Goal: Task Accomplishment & Management: Use online tool/utility

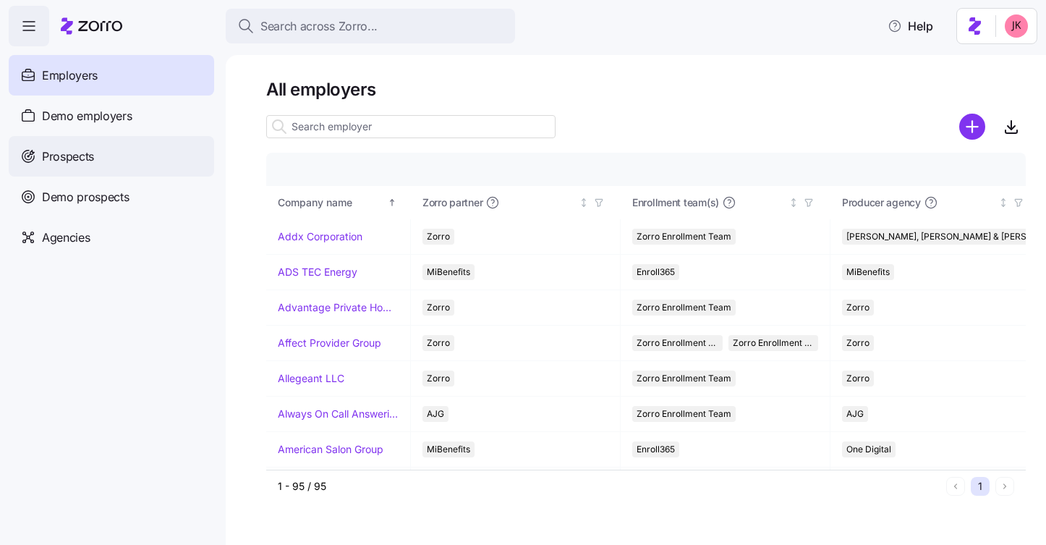
click at [127, 159] on div "Prospects" at bounding box center [111, 156] width 205 height 41
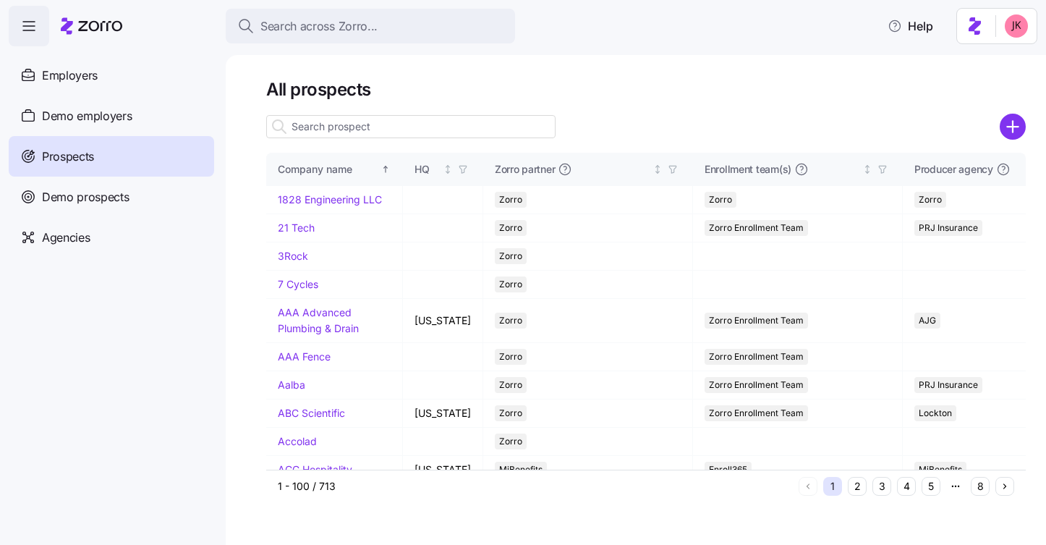
click at [376, 131] on input at bounding box center [410, 126] width 289 height 23
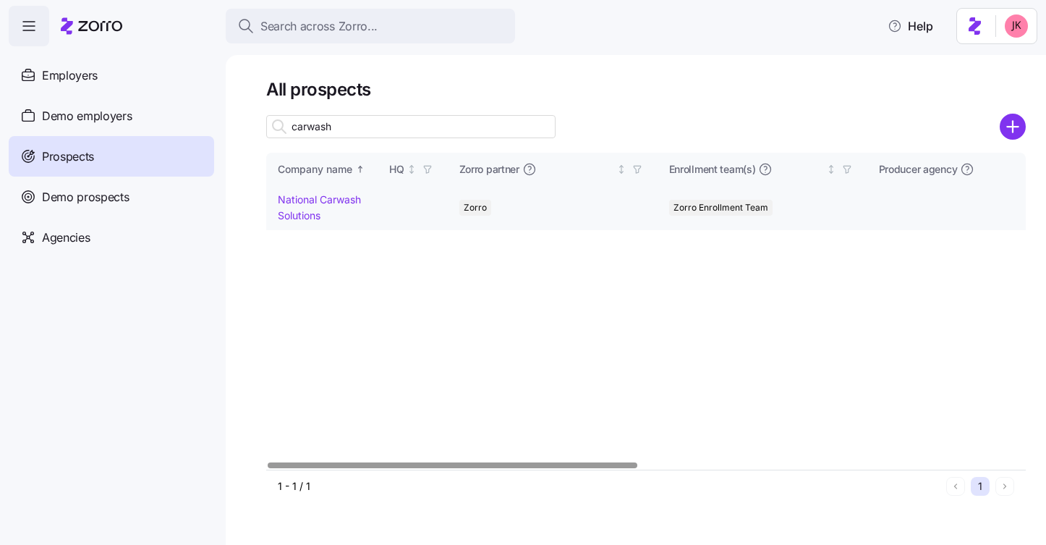
type input "carwash"
click at [305, 198] on link "National Carwash Solutions" at bounding box center [319, 207] width 83 height 28
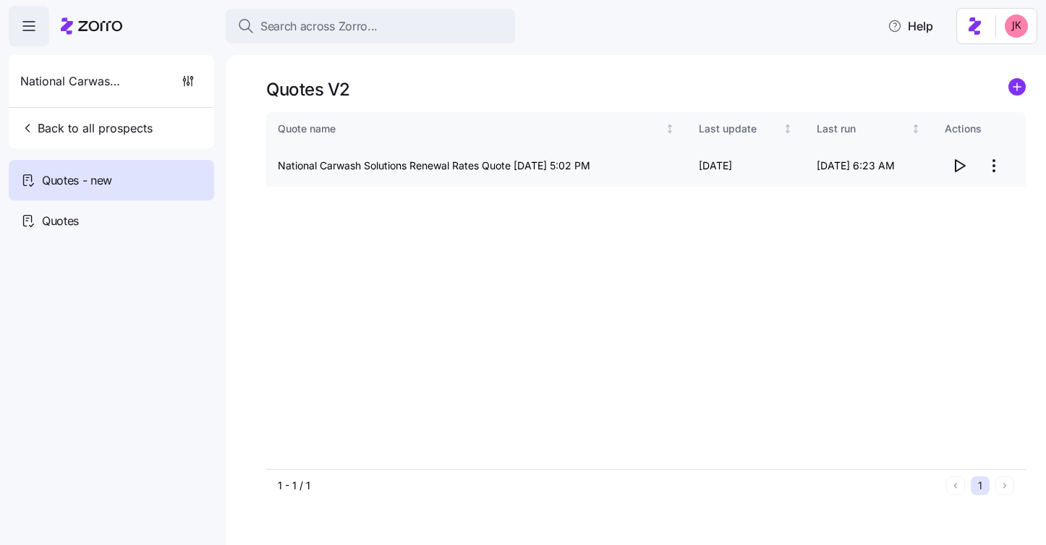
click at [959, 166] on icon "button" at bounding box center [959, 165] width 17 height 17
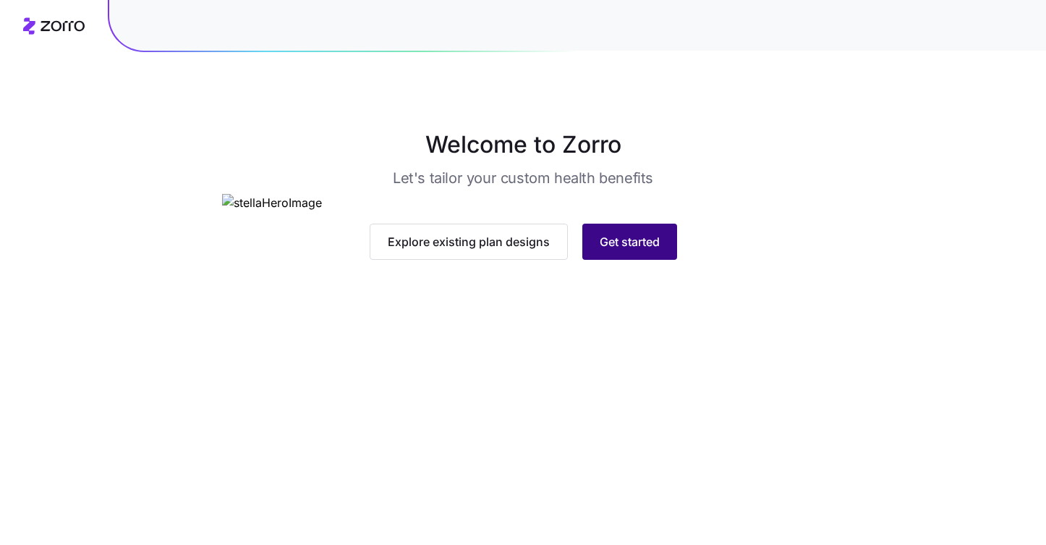
click at [644, 260] on button "Get started" at bounding box center [629, 242] width 95 height 36
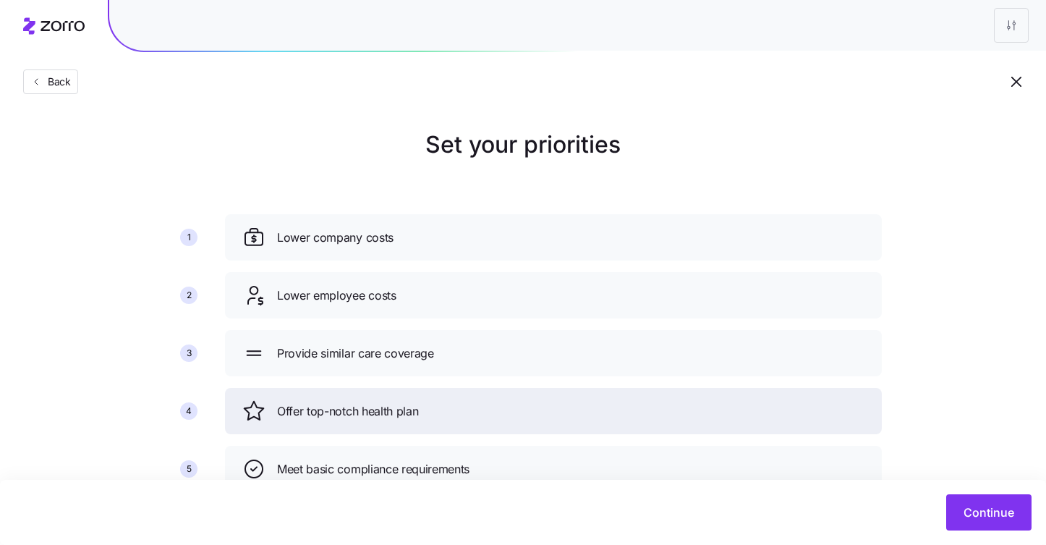
scroll to position [109, 0]
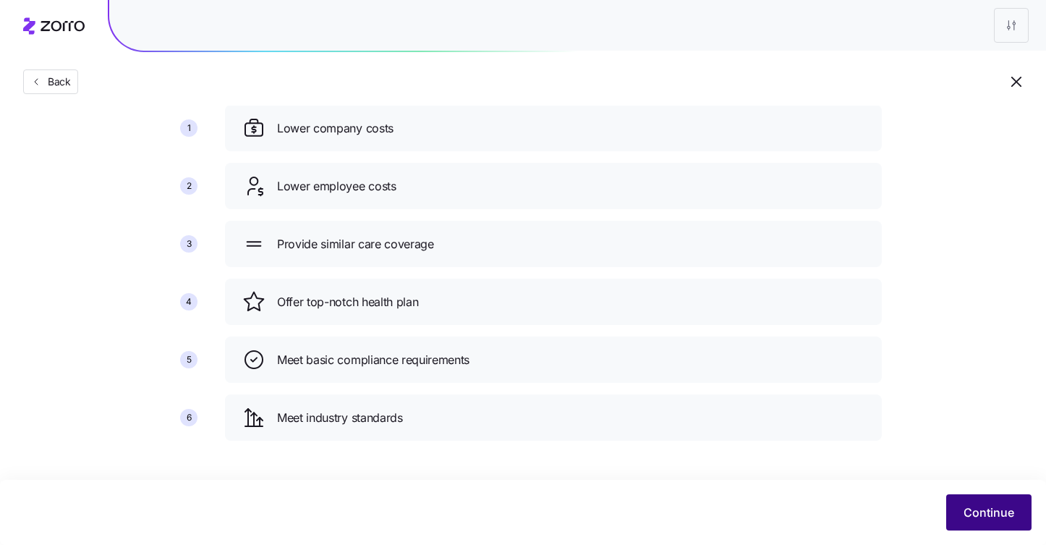
click at [952, 514] on button "Continue" at bounding box center [988, 512] width 85 height 36
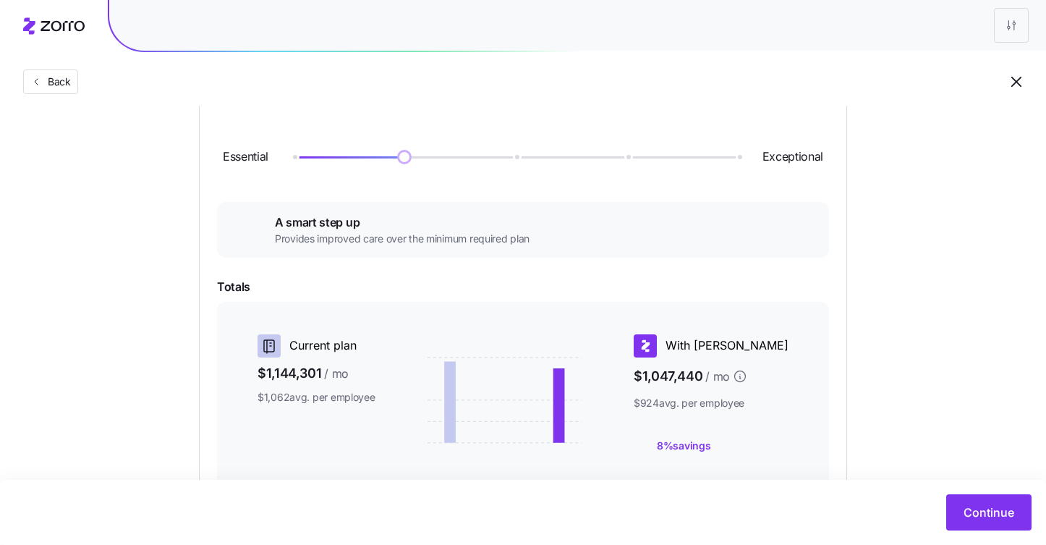
scroll to position [318, 0]
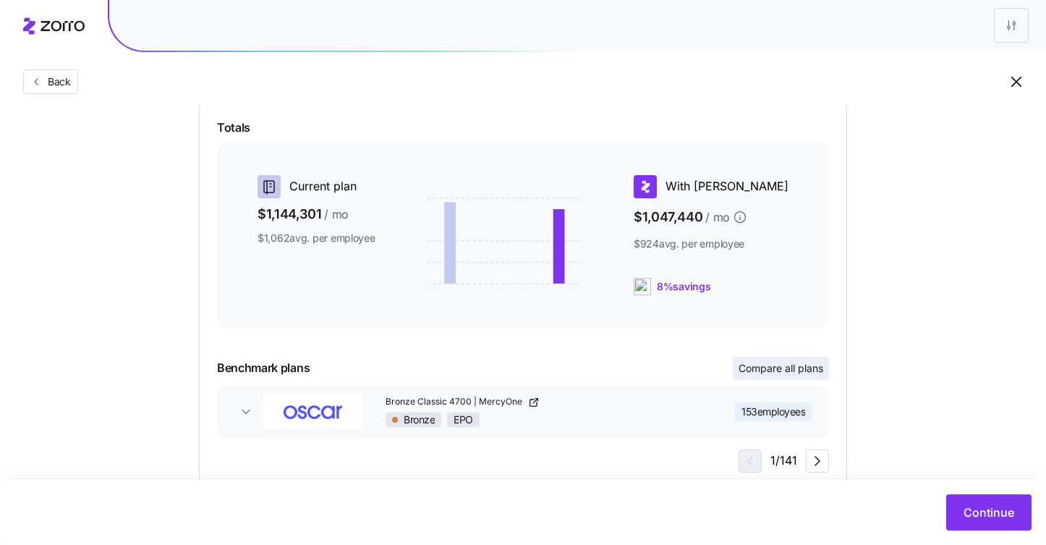
click at [784, 368] on span "Compare all plans" at bounding box center [781, 368] width 85 height 14
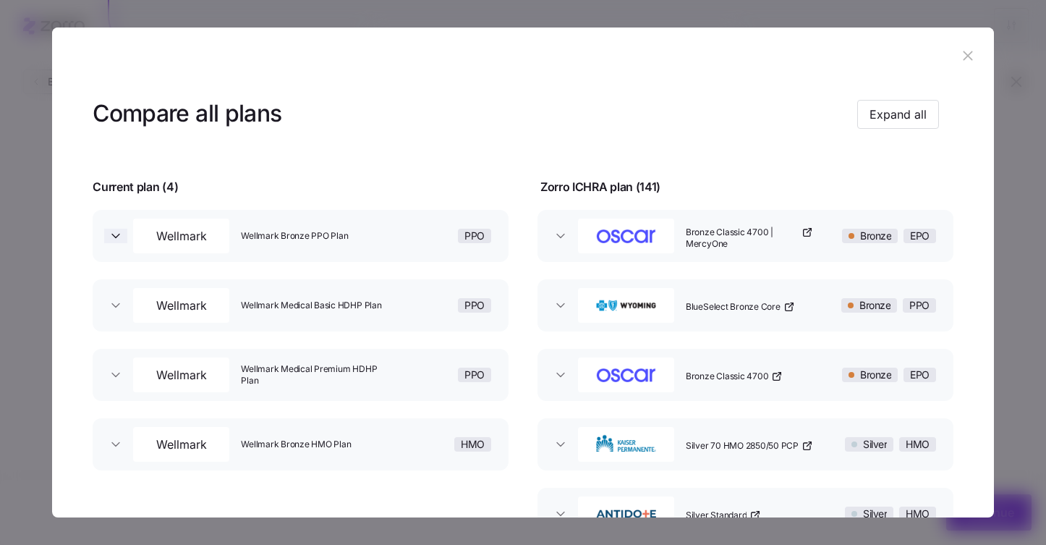
click at [114, 232] on icon "button" at bounding box center [116, 236] width 14 height 14
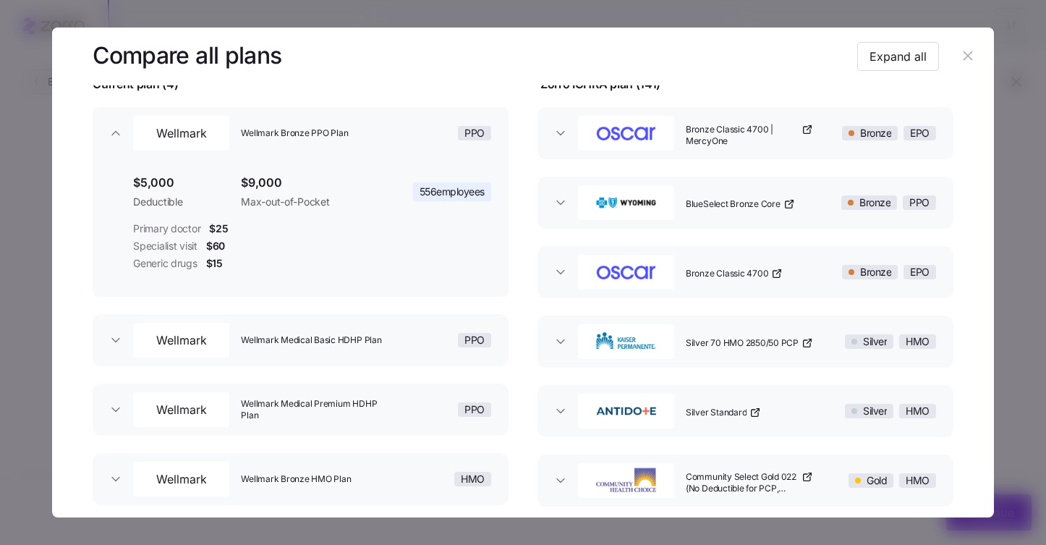
scroll to position [85, 0]
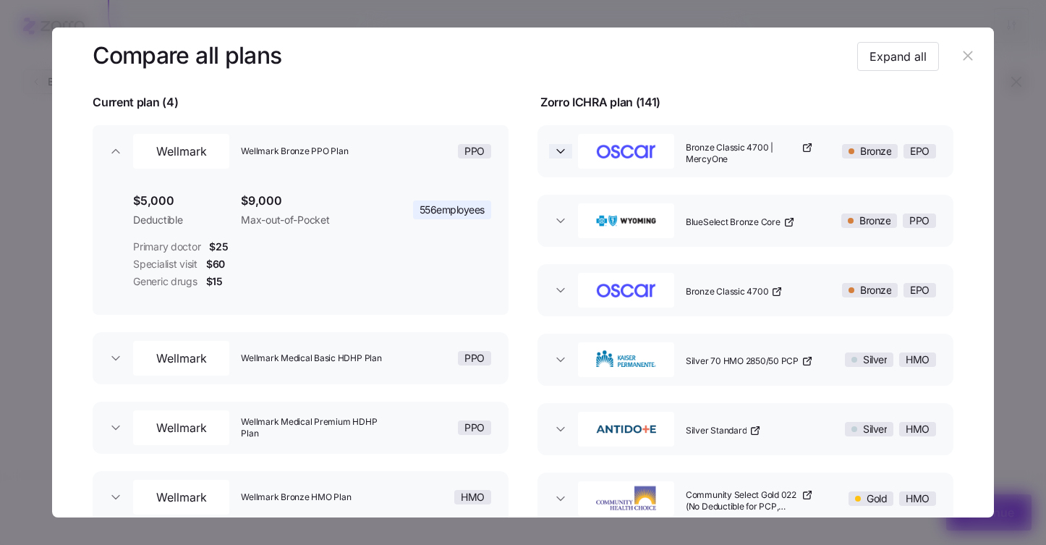
click at [554, 156] on icon "button" at bounding box center [561, 151] width 14 height 14
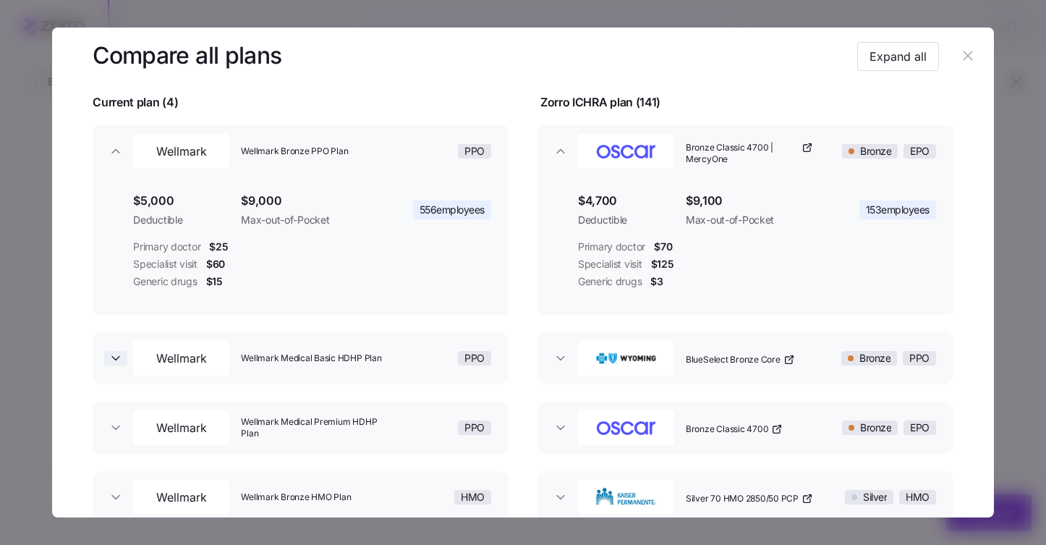
click at [114, 353] on icon "button" at bounding box center [116, 358] width 14 height 14
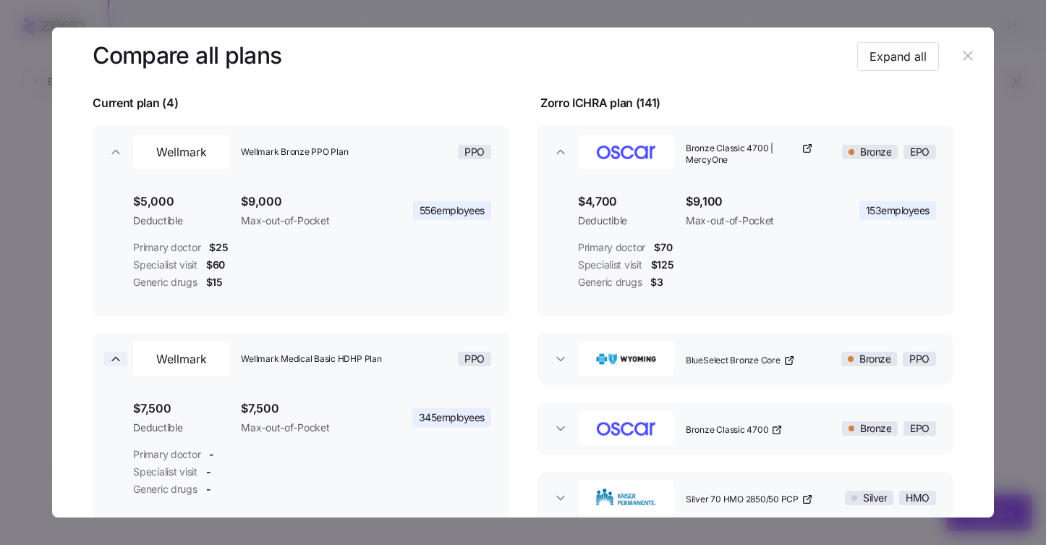
scroll to position [164, 0]
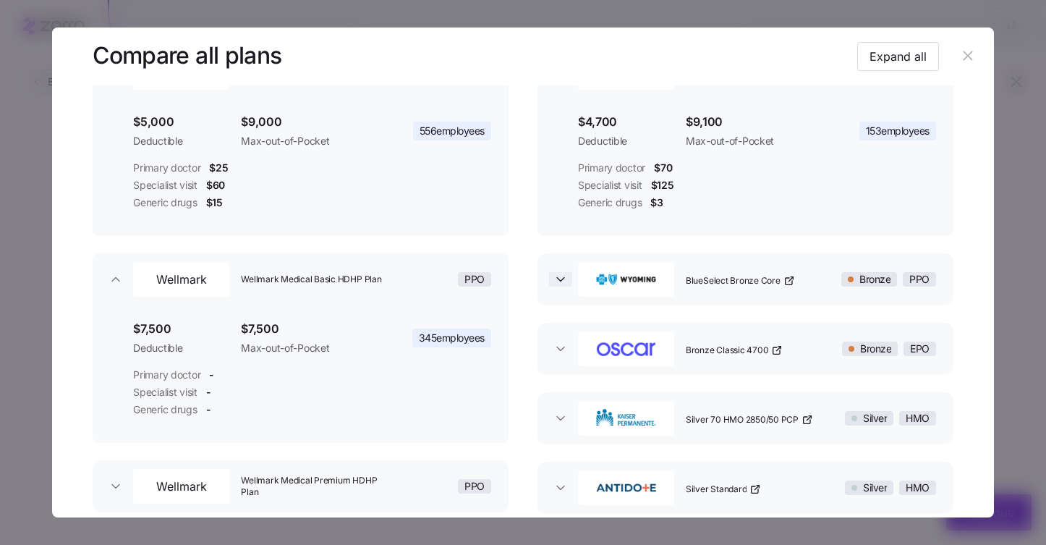
click at [558, 279] on icon "button" at bounding box center [560, 280] width 7 height 4
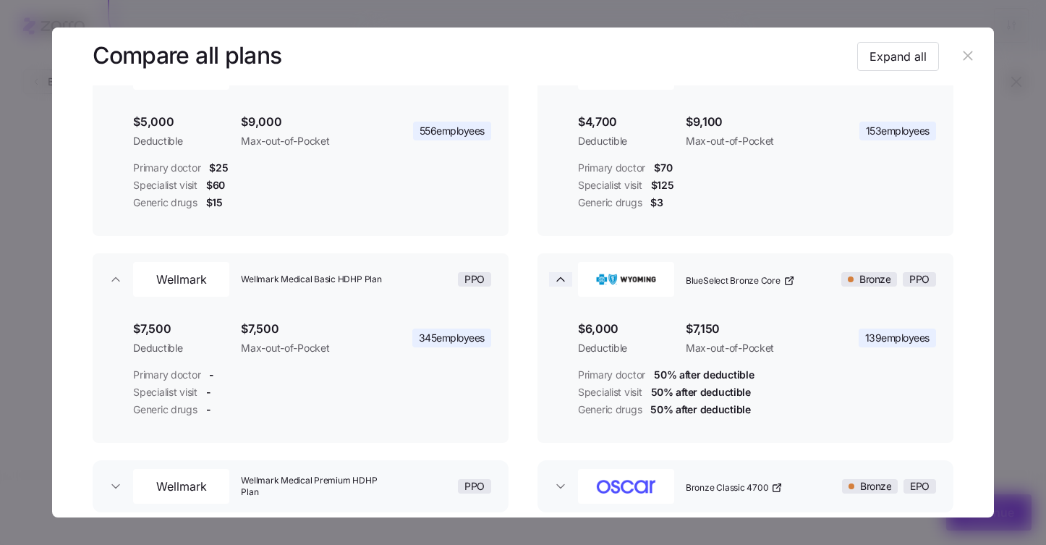
scroll to position [326, 0]
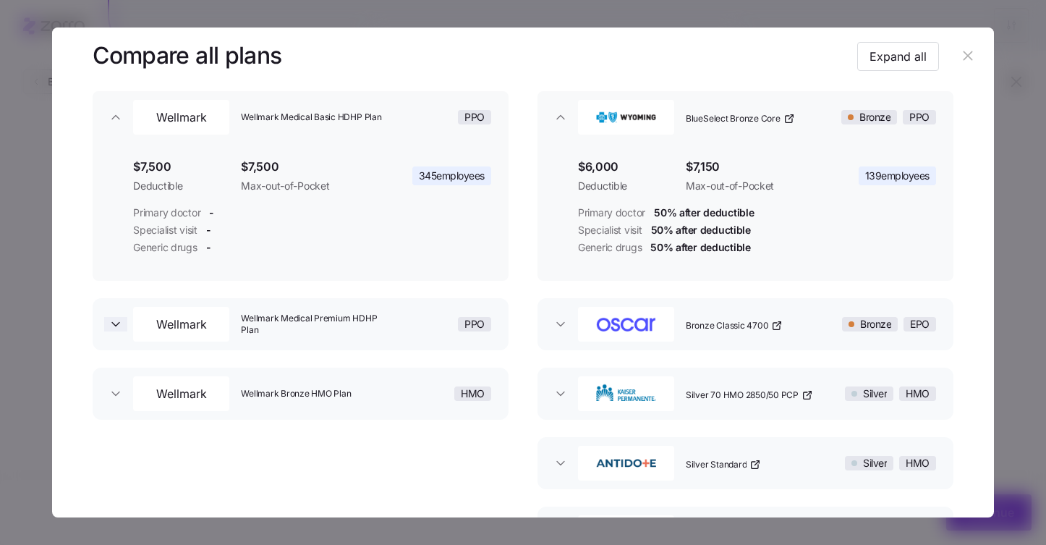
click at [119, 326] on icon "button" at bounding box center [116, 324] width 14 height 14
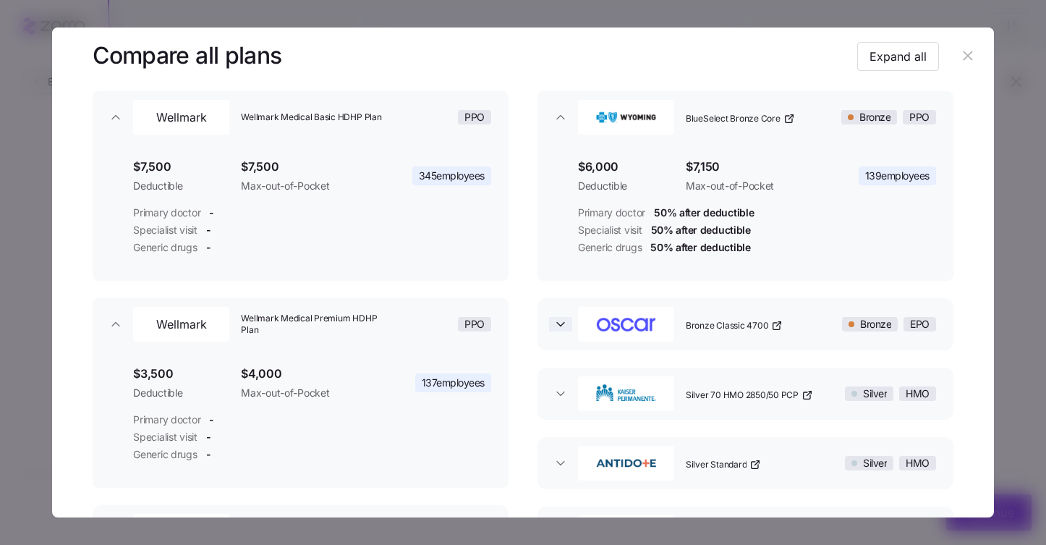
click at [554, 319] on icon "button" at bounding box center [561, 324] width 14 height 14
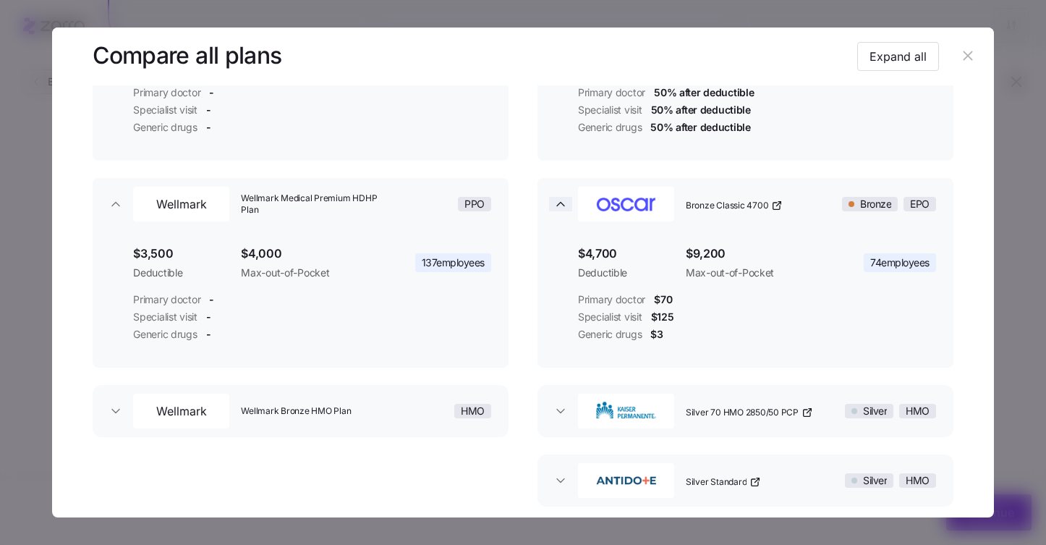
scroll to position [537, 0]
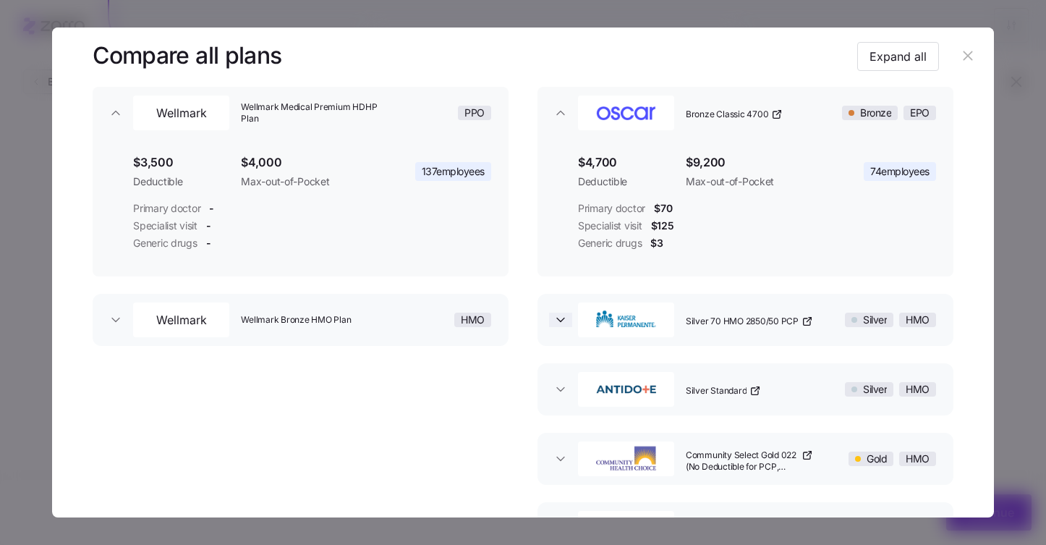
click at [554, 323] on icon "button" at bounding box center [561, 320] width 14 height 14
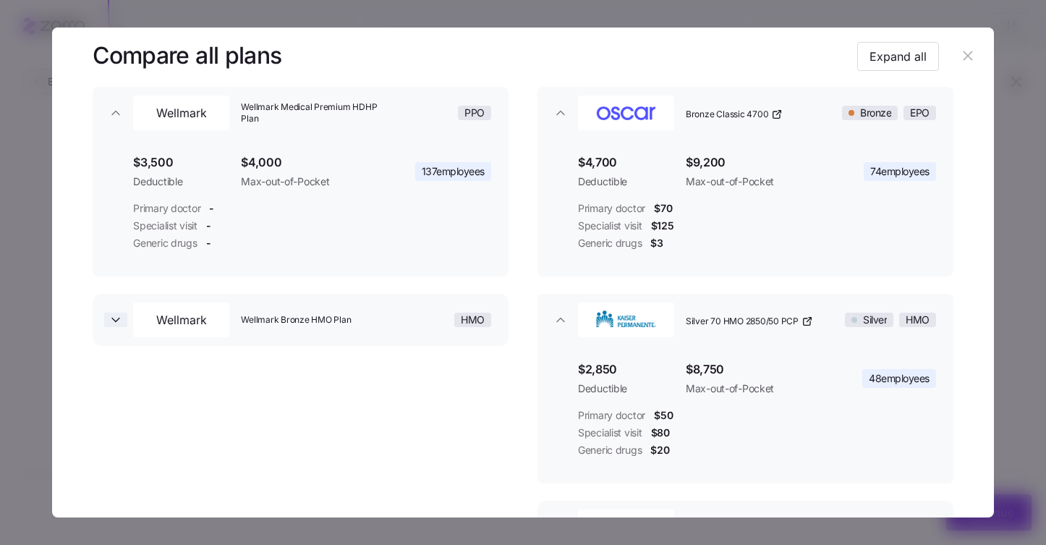
click at [112, 315] on icon "button" at bounding box center [116, 320] width 14 height 14
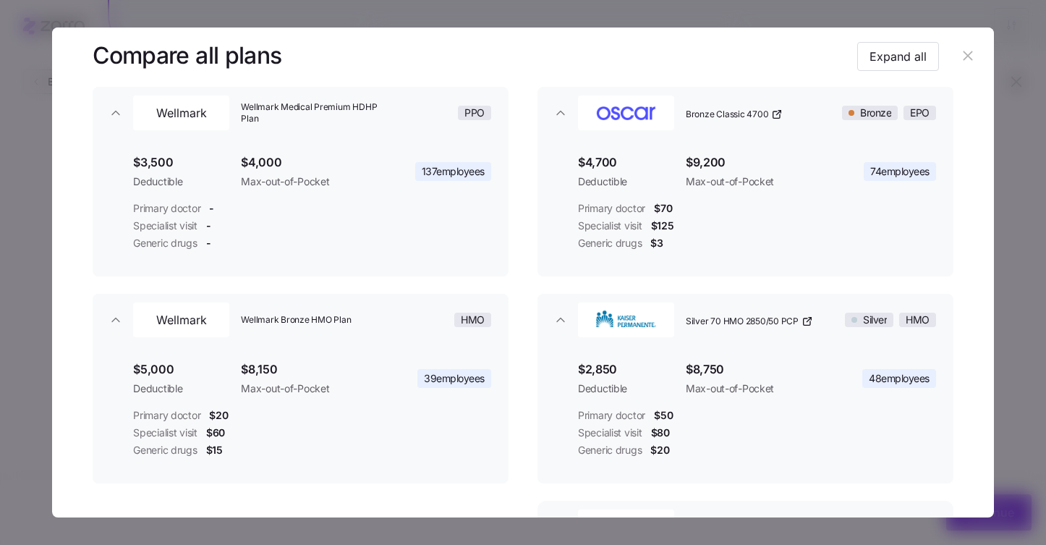
scroll to position [773, 0]
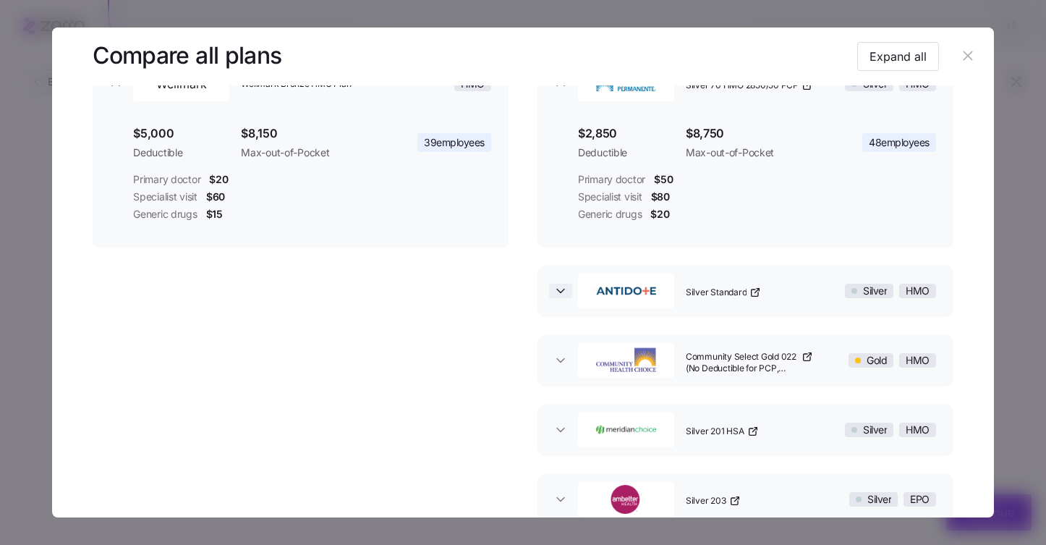
click at [561, 296] on icon "button" at bounding box center [561, 291] width 14 height 14
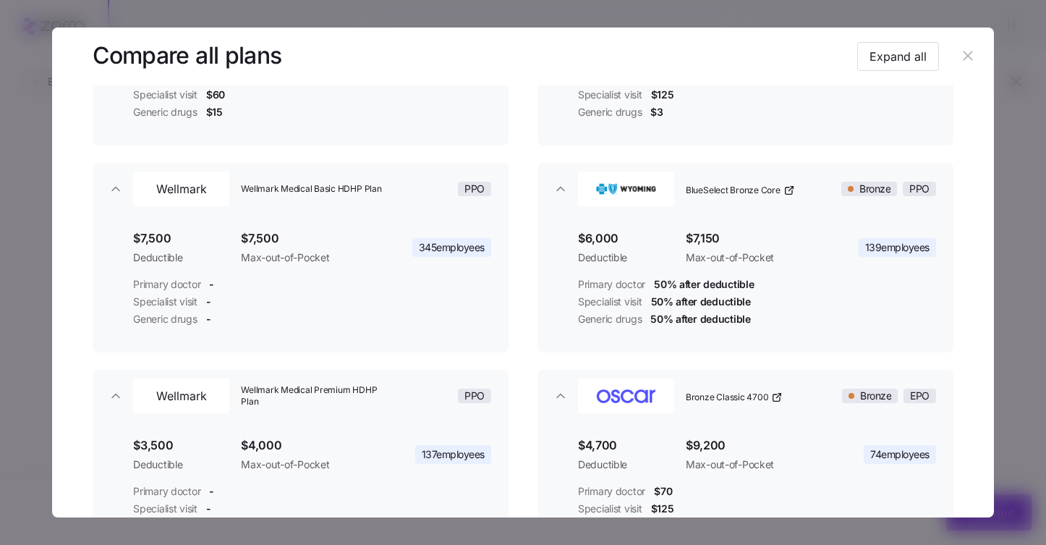
scroll to position [133, 0]
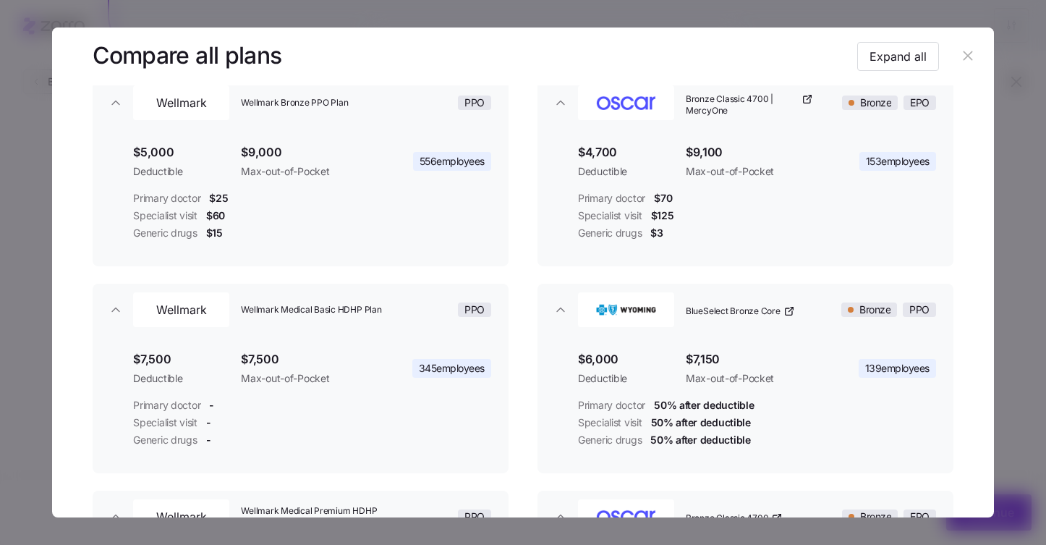
click at [39, 114] on div at bounding box center [523, 272] width 1046 height 545
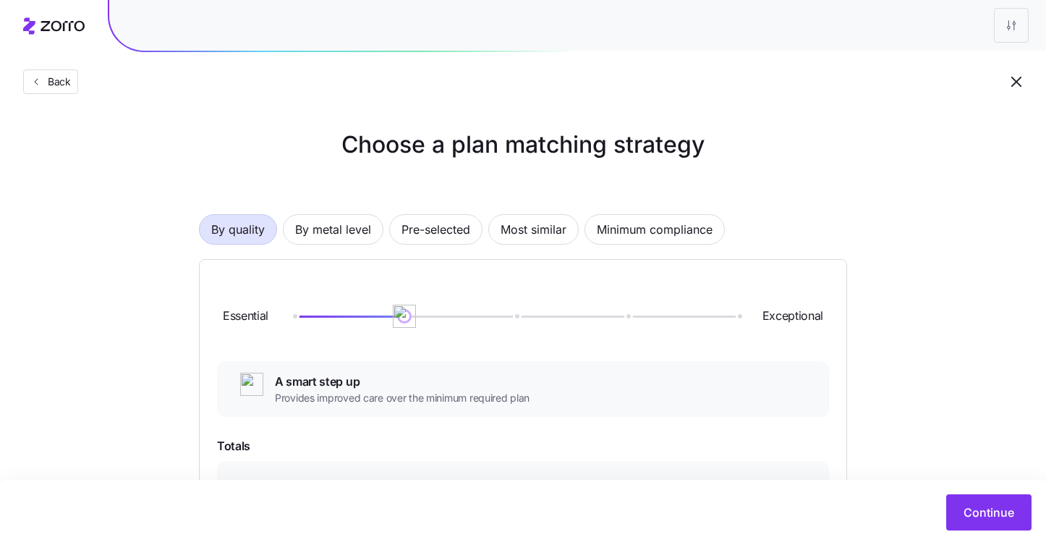
scroll to position [357, 0]
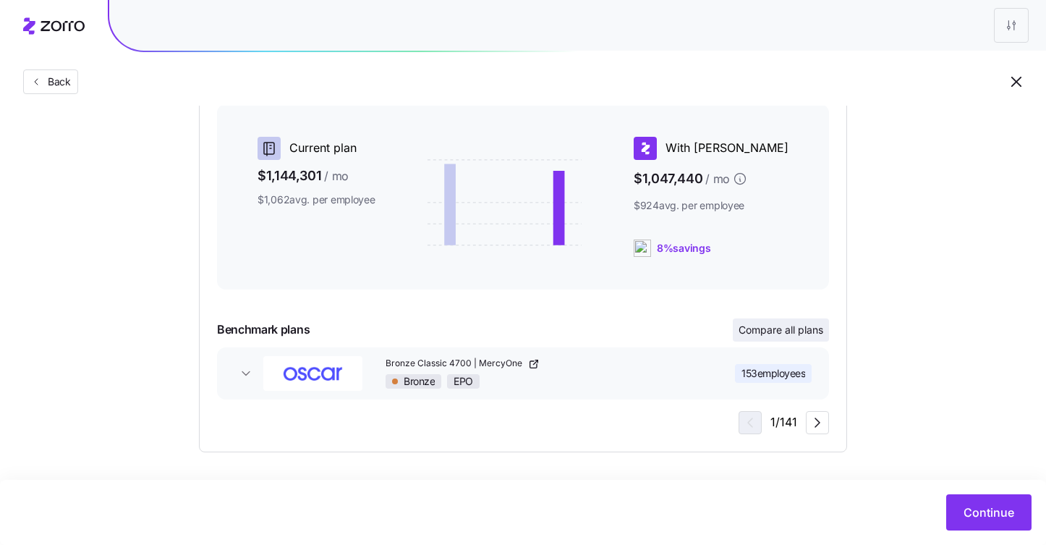
click at [770, 331] on span "Compare all plans" at bounding box center [781, 330] width 85 height 14
